Goal: Navigation & Orientation: Find specific page/section

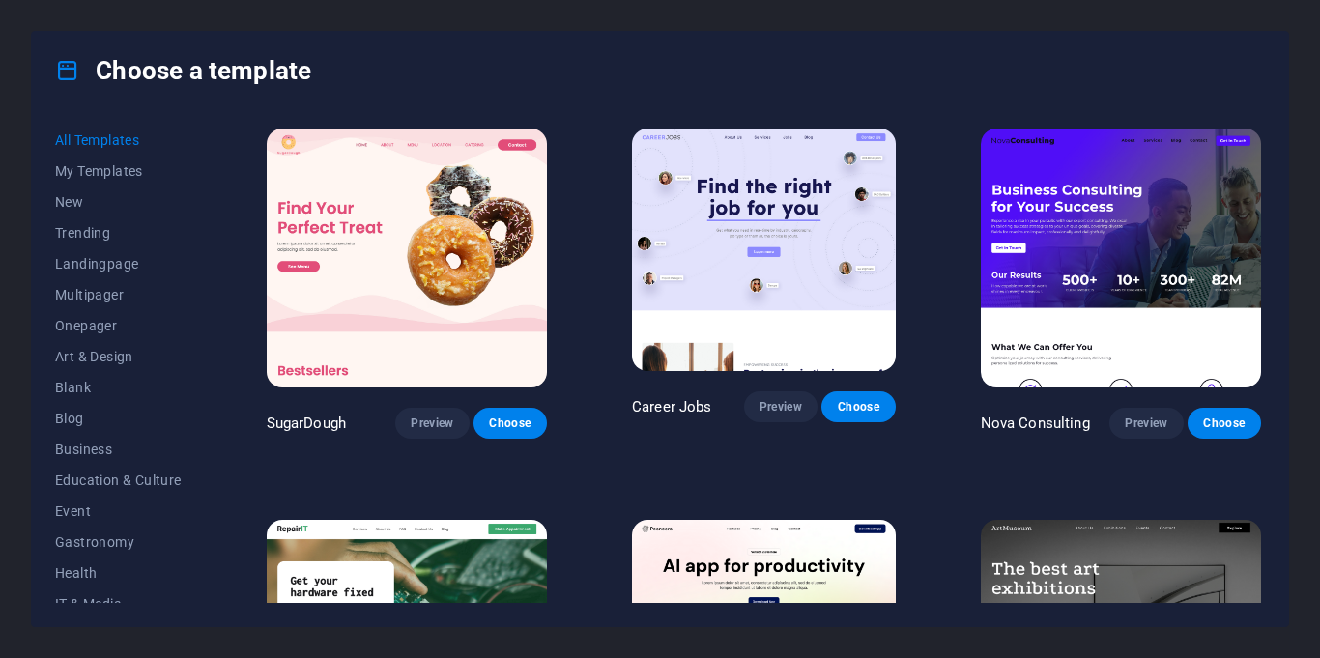
click at [621, 75] on div "Choose a template" at bounding box center [660, 70] width 1256 height 77
click at [575, 88] on div "Choose a template" at bounding box center [660, 70] width 1256 height 77
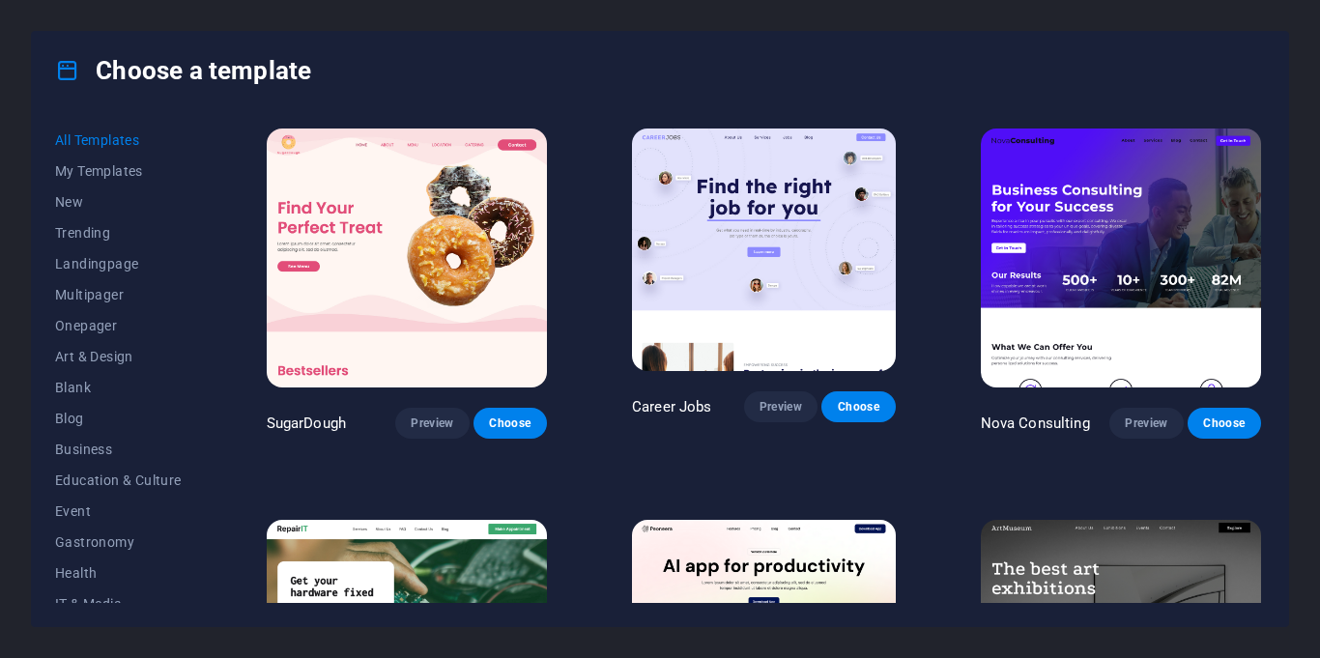
click at [208, 369] on div "All Templates My Templates New Trending Landingpage Multipager Onepager Art & D…" at bounding box center [660, 367] width 1256 height 517
drag, startPoint x: 208, startPoint y: 369, endPoint x: 207, endPoint y: 448, distance: 79.3
click at [207, 448] on div "All Templates My Templates New Trending Landingpage Multipager Onepager Art & D…" at bounding box center [660, 367] width 1256 height 517
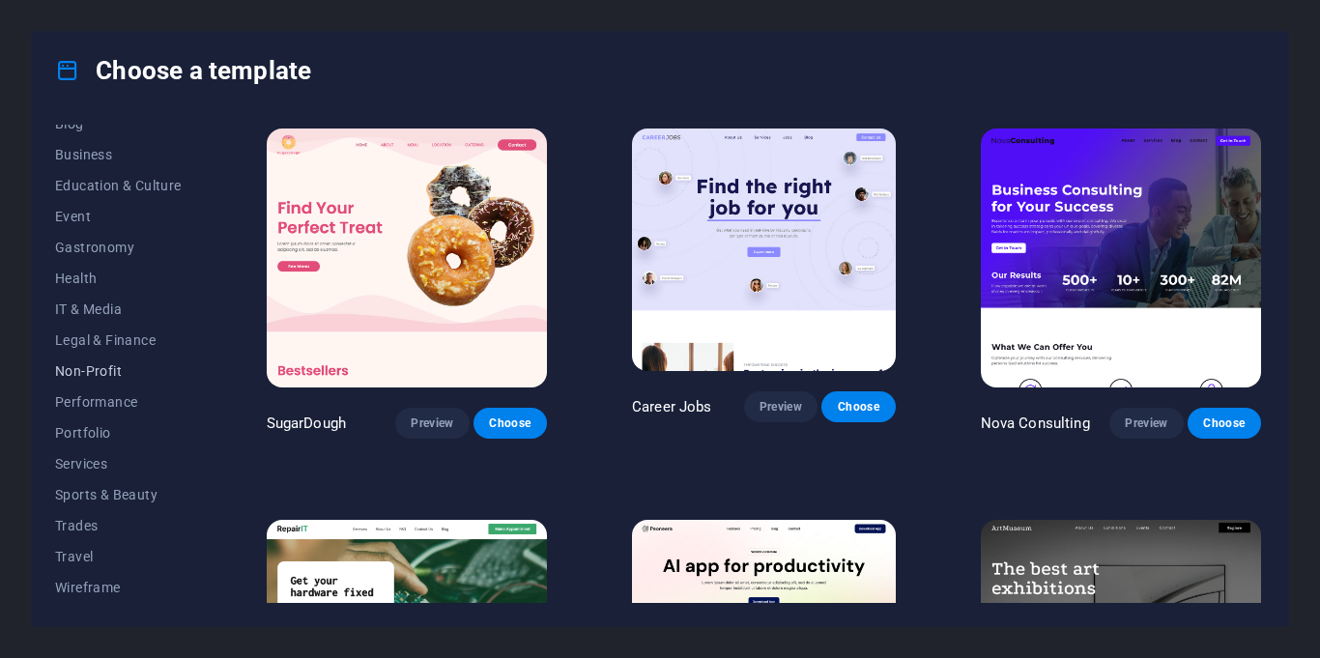
click at [81, 368] on span "Non-Profit" at bounding box center [118, 370] width 127 height 15
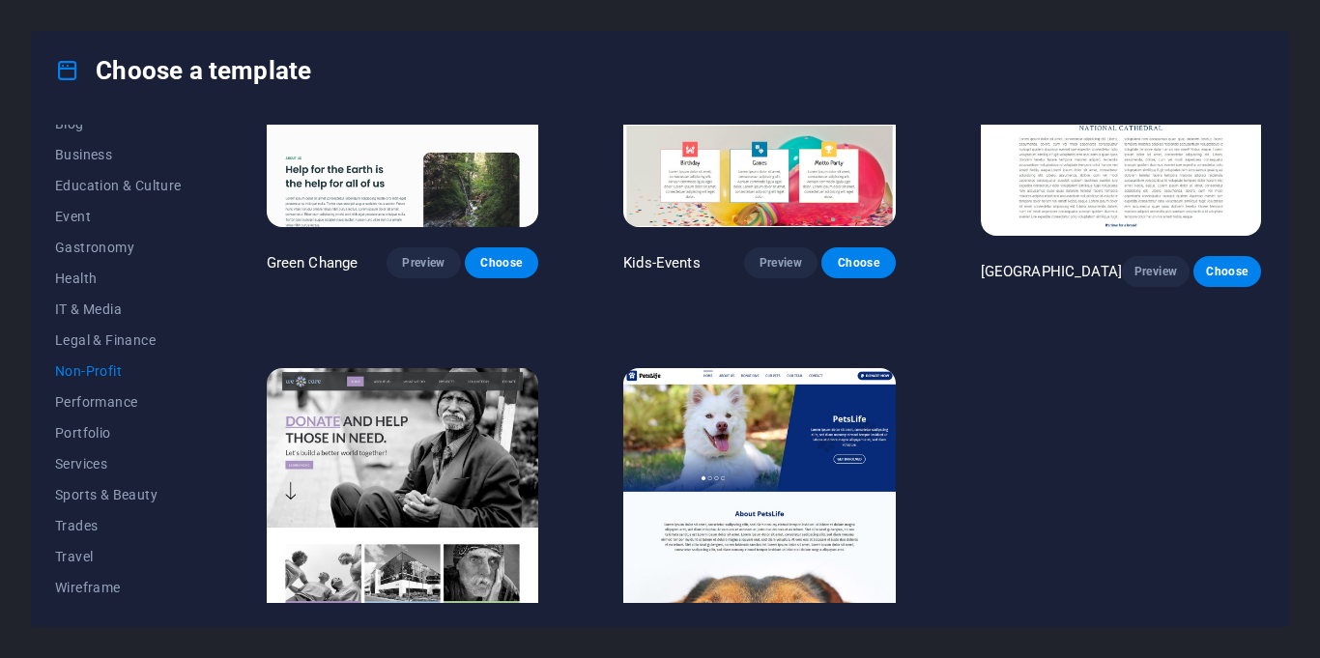
scroll to position [158, 0]
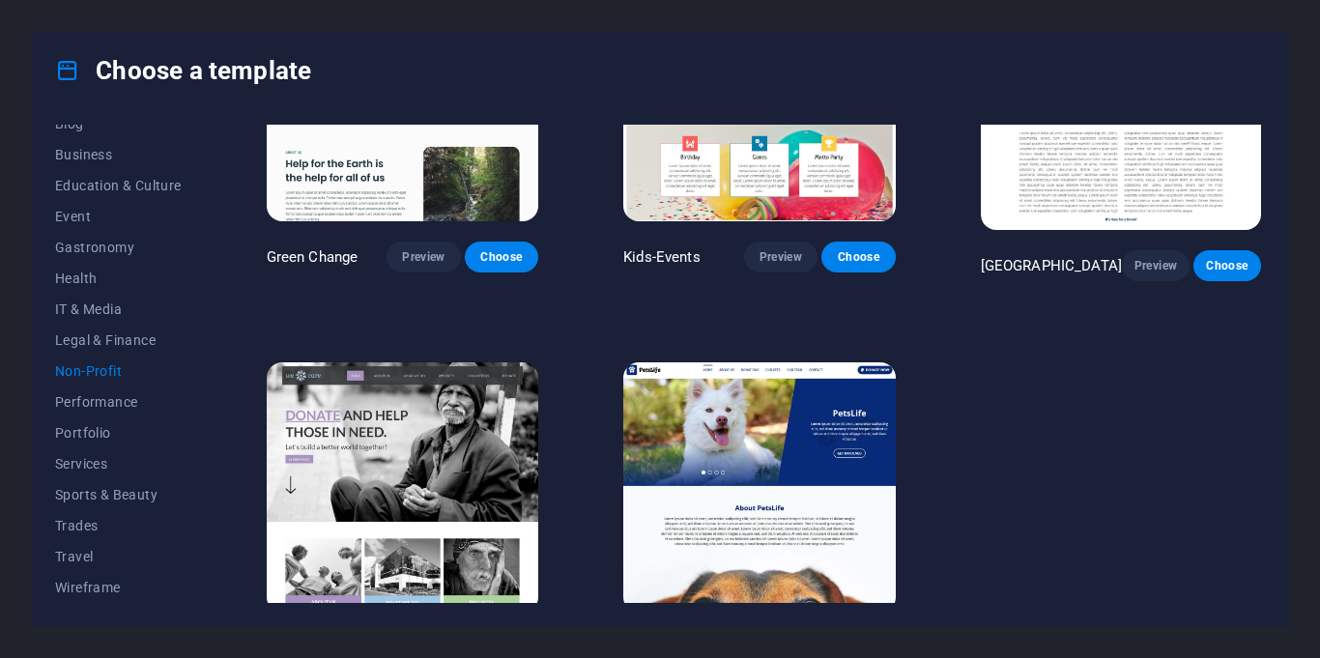
click at [1264, 515] on div "Green Change Preview Choose Kids-Events Preview Choose National Cathedral Previ…" at bounding box center [764, 364] width 1002 height 478
drag, startPoint x: 1264, startPoint y: 515, endPoint x: 1264, endPoint y: 553, distance: 37.7
click at [1264, 553] on div "Green Change Preview Choose Kids-Events Preview Choose National Cathedral Previ…" at bounding box center [764, 364] width 1002 height 478
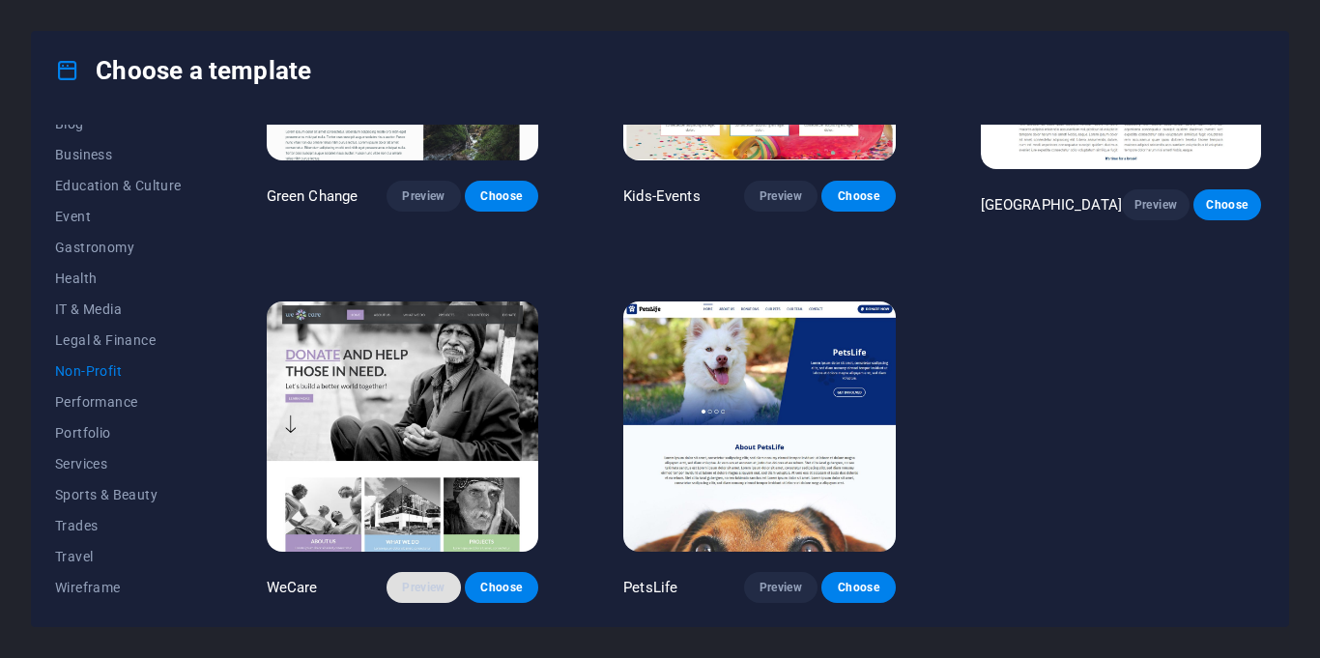
click at [416, 592] on span "Preview" at bounding box center [423, 587] width 43 height 15
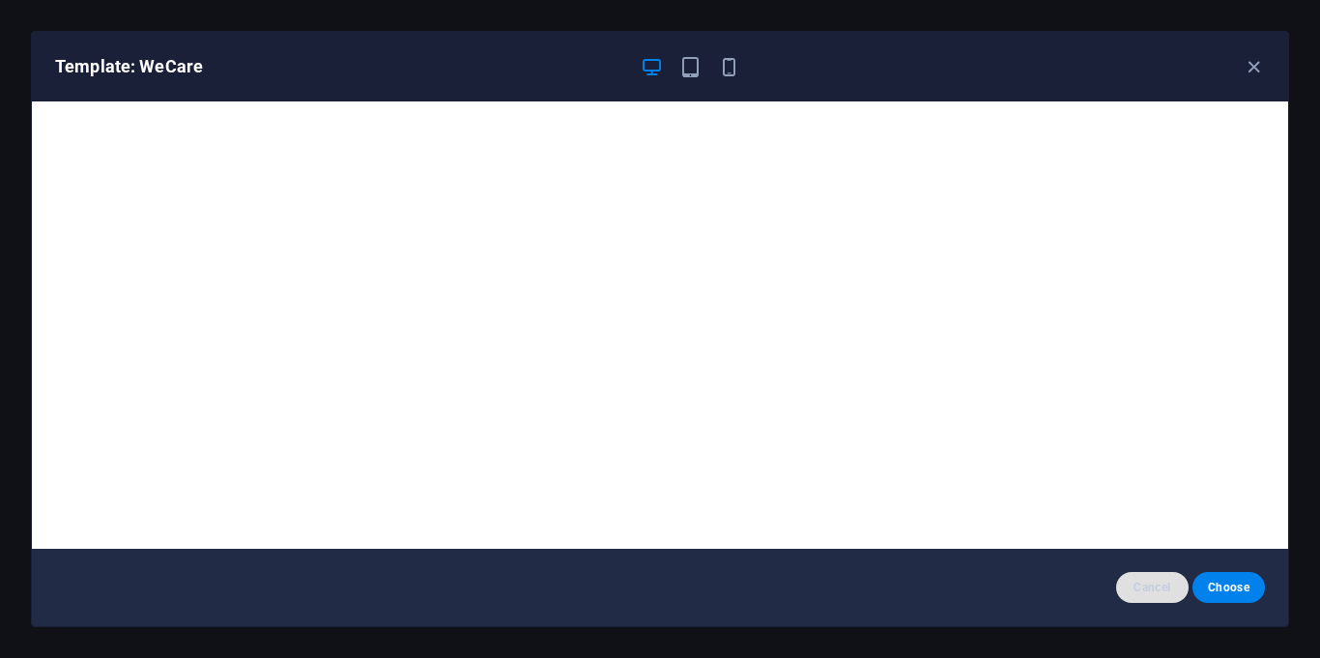
click at [1159, 594] on span "Cancel" at bounding box center [1153, 587] width 42 height 15
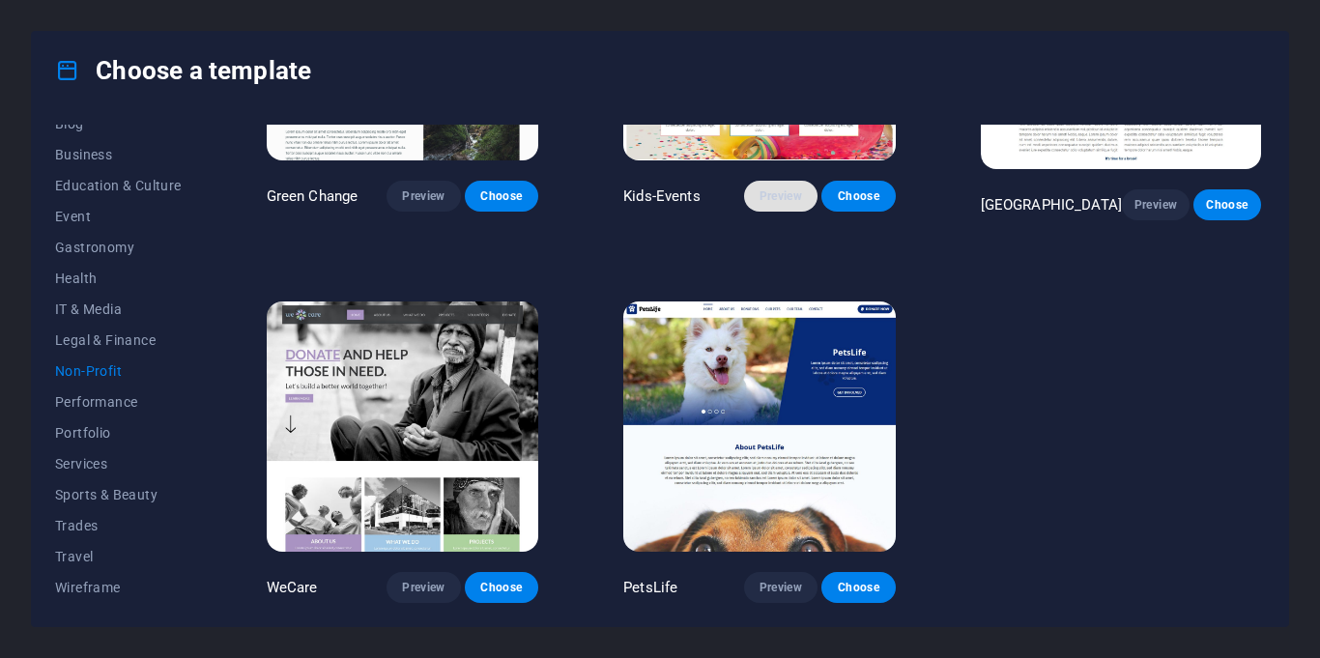
click at [773, 196] on span "Preview" at bounding box center [781, 195] width 43 height 15
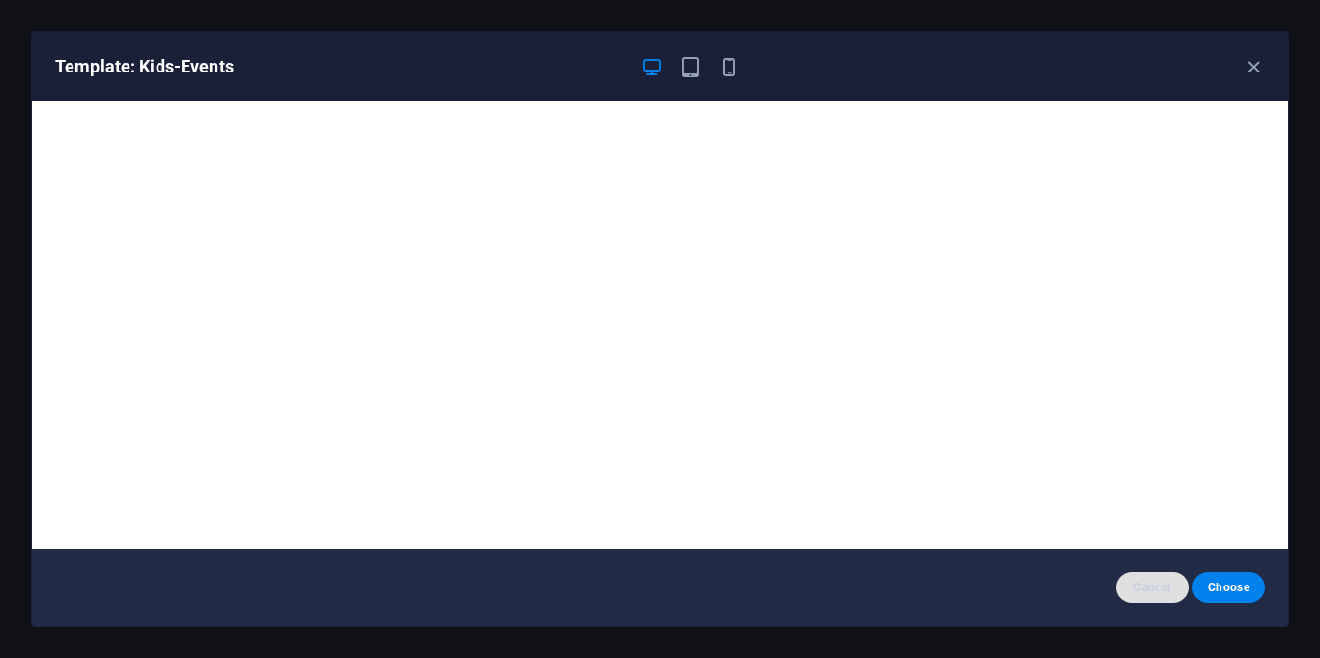
click at [1150, 588] on span "Cancel" at bounding box center [1153, 587] width 42 height 15
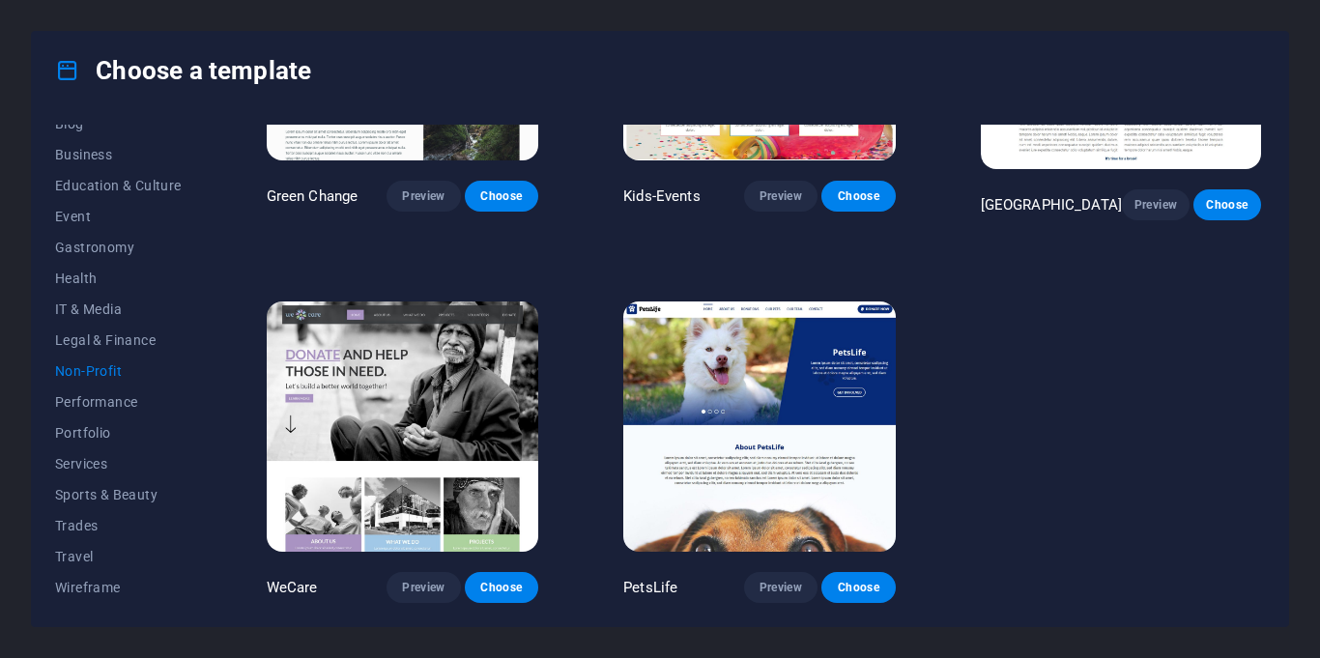
click at [1252, 212] on div "Preview Choose" at bounding box center [1191, 204] width 139 height 31
click at [1269, 206] on div "All Templates My Templates New Trending Landingpage Multipager Onepager Art & D…" at bounding box center [660, 367] width 1256 height 517
click at [1265, 151] on div "All Templates My Templates New Trending Landingpage Multipager Onepager Art & D…" at bounding box center [660, 367] width 1256 height 517
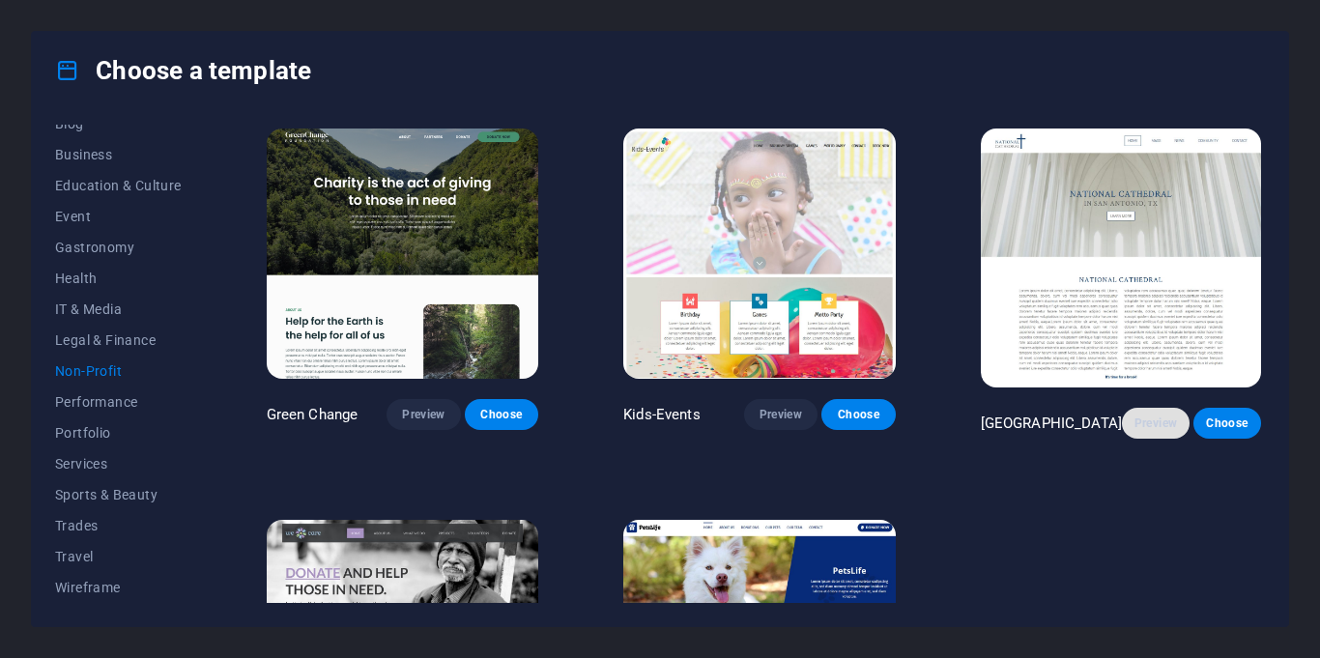
click at [1142, 425] on span "Preview" at bounding box center [1156, 423] width 37 height 15
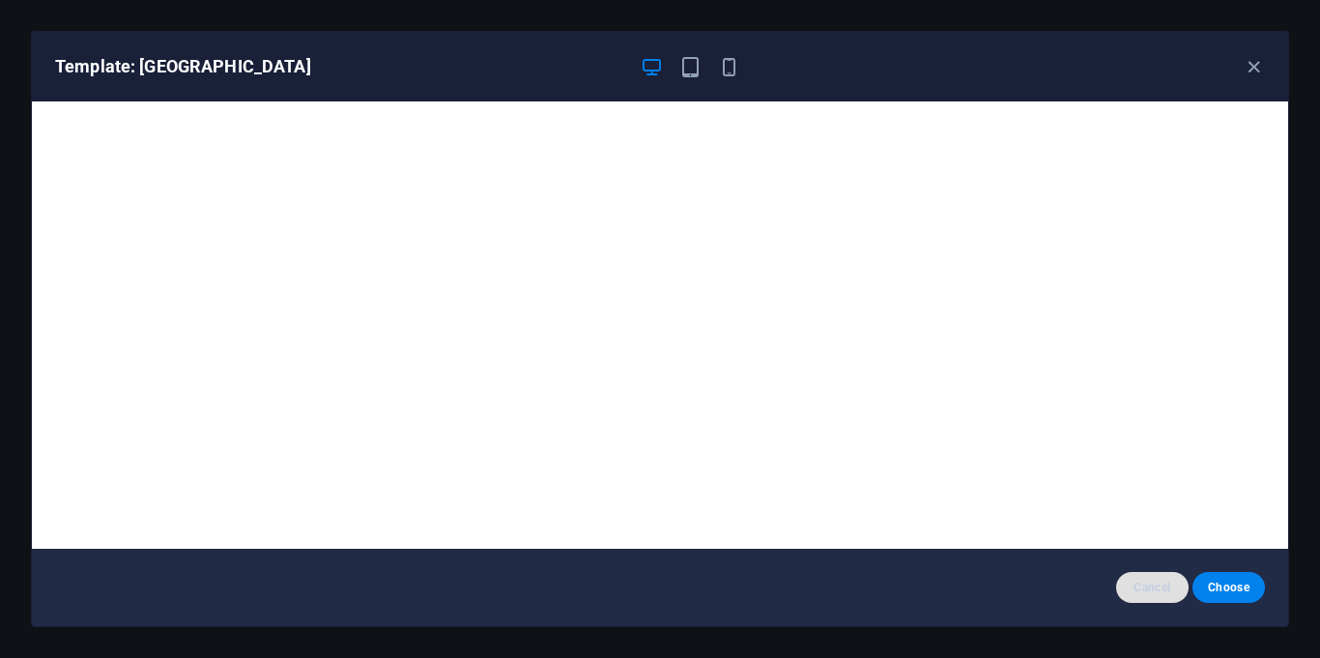
click at [1138, 589] on span "Cancel" at bounding box center [1153, 587] width 42 height 15
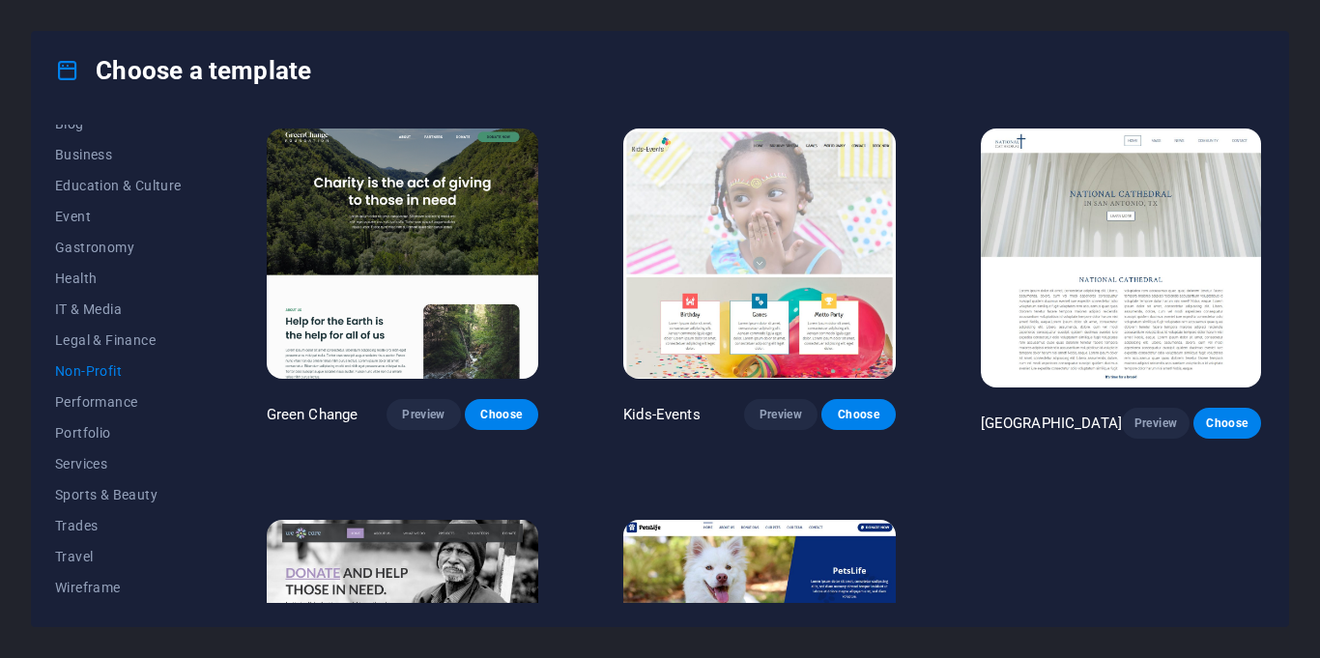
click at [203, 248] on div "All Templates My Templates New Trending Landingpage Multipager Onepager Art & D…" at bounding box center [130, 364] width 150 height 478
click at [208, 192] on div "All Templates My Templates New Trending Landingpage Multipager Onepager Art & D…" at bounding box center [660, 367] width 1256 height 517
click at [97, 593] on span "Wireframe" at bounding box center [118, 587] width 127 height 15
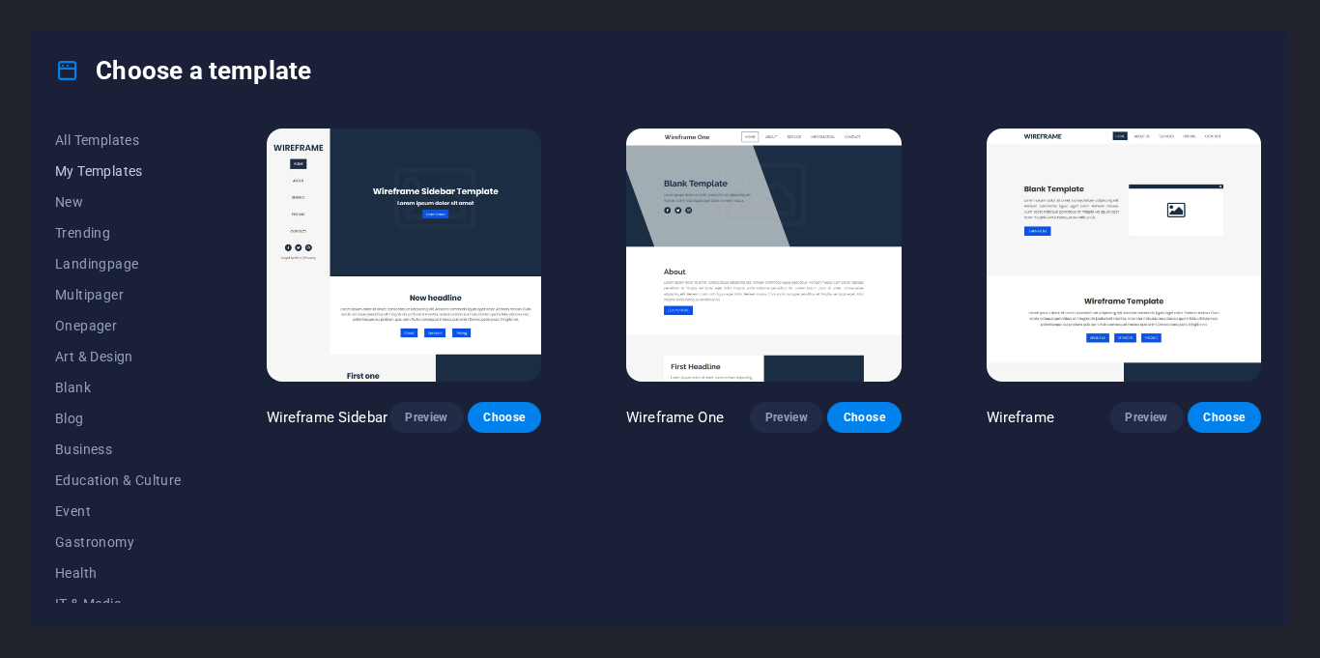
click at [101, 175] on span "My Templates" at bounding box center [118, 170] width 127 height 15
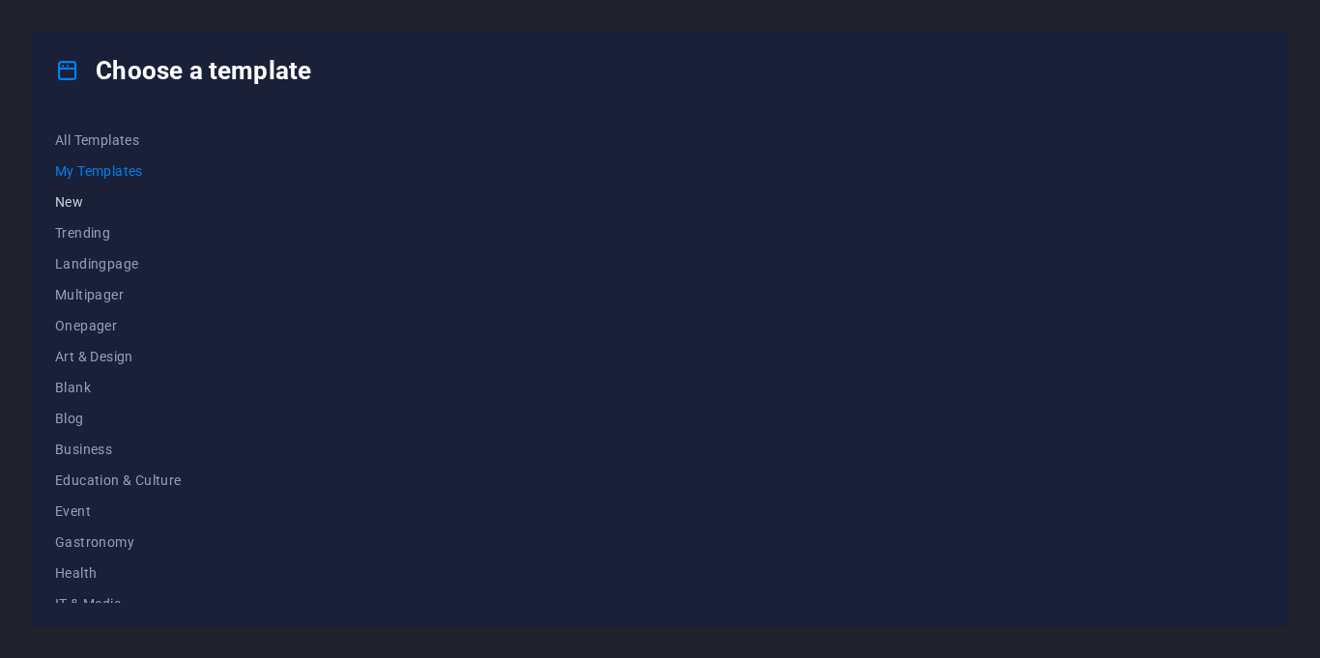
click at [68, 203] on span "New" at bounding box center [118, 201] width 127 height 15
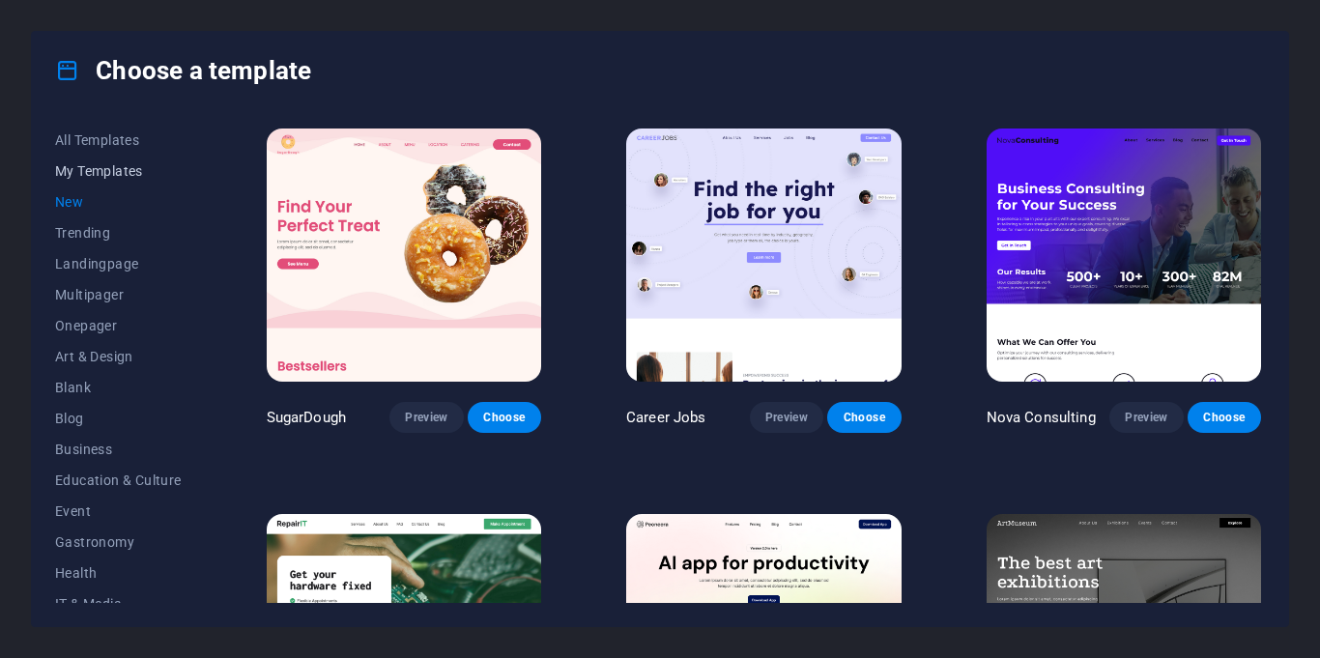
click at [86, 164] on span "My Templates" at bounding box center [118, 170] width 127 height 15
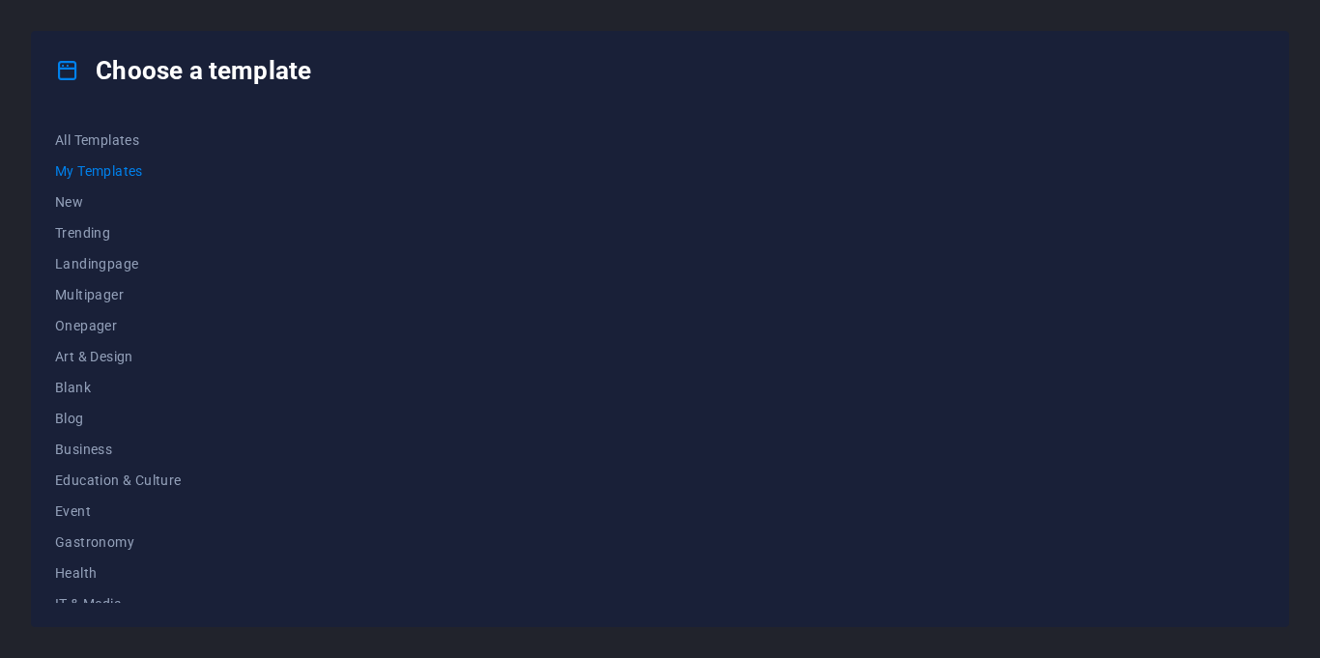
click at [56, 72] on icon at bounding box center [67, 70] width 25 height 25
click at [65, 166] on span "My Templates" at bounding box center [118, 170] width 127 height 15
click at [59, 177] on span "My Templates" at bounding box center [118, 170] width 127 height 15
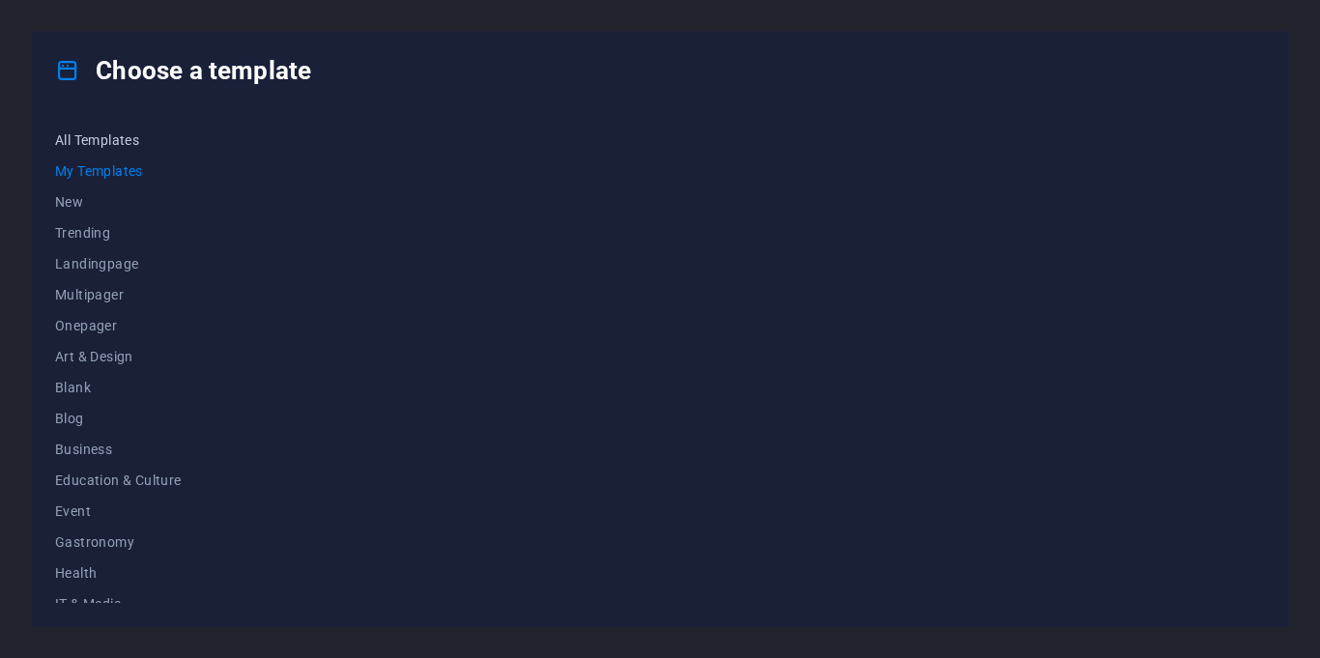
click at [84, 138] on span "All Templates" at bounding box center [118, 139] width 127 height 15
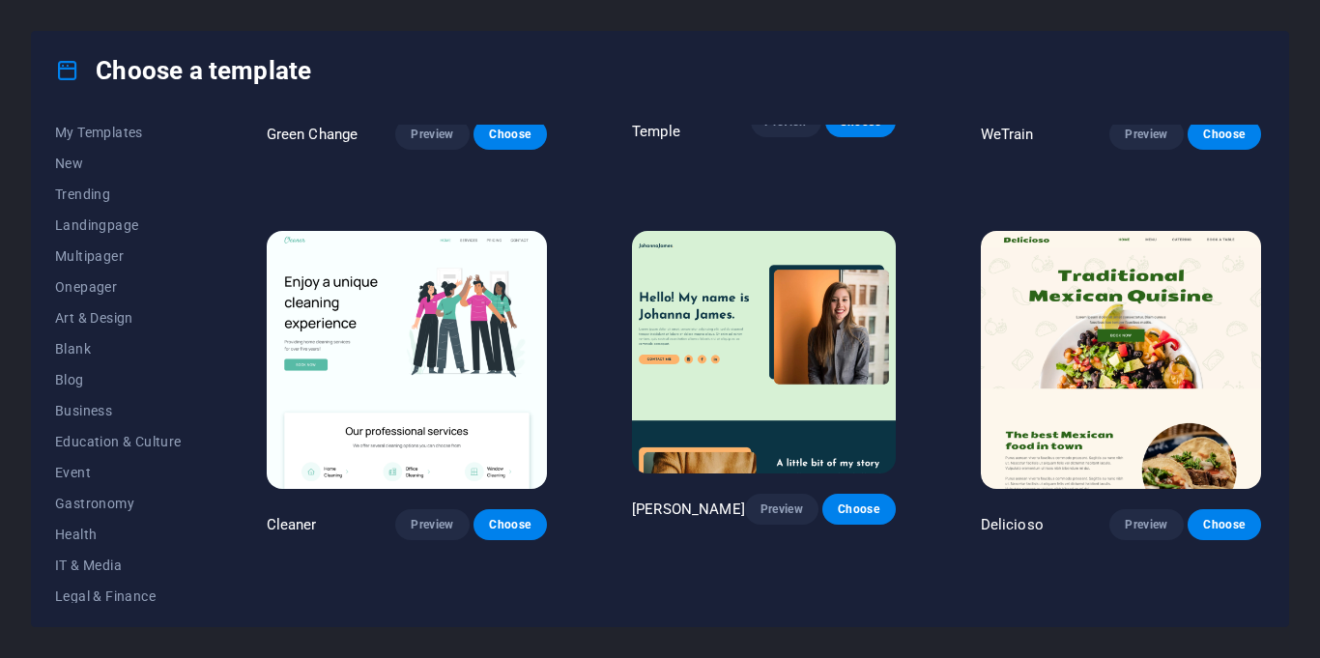
scroll to position [2816, 0]
